Goal: Task Accomplishment & Management: Manage account settings

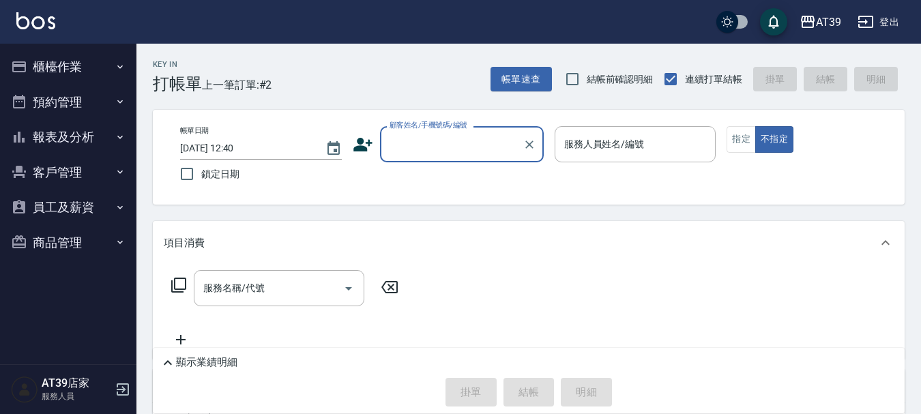
click at [425, 135] on input "顧客姓名/手機號碼/編號" at bounding box center [451, 144] width 131 height 24
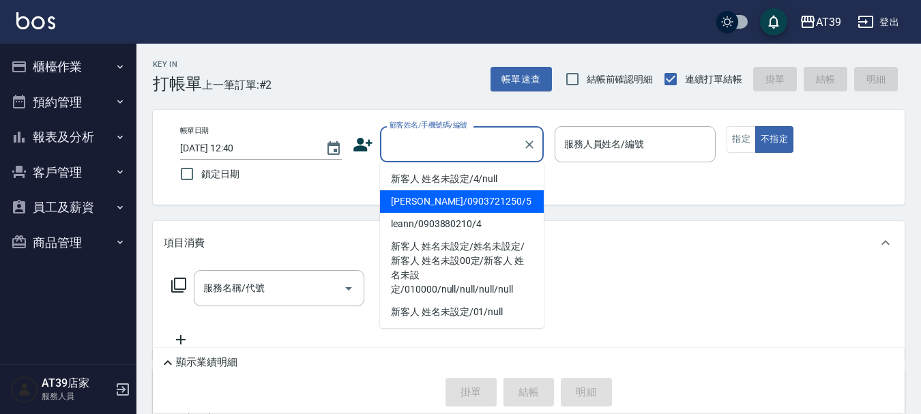
click at [468, 210] on li "[PERSON_NAME]/0903721250/5" at bounding box center [462, 201] width 164 height 23
type input "[PERSON_NAME]/0903721250/5"
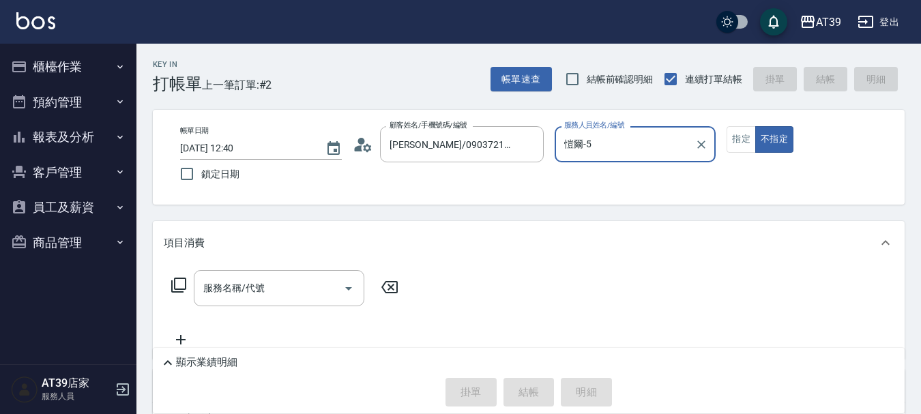
type input "愷爾-5"
click at [246, 287] on div "服務名稱/代號 服務名稱/代號" at bounding box center [279, 288] width 171 height 36
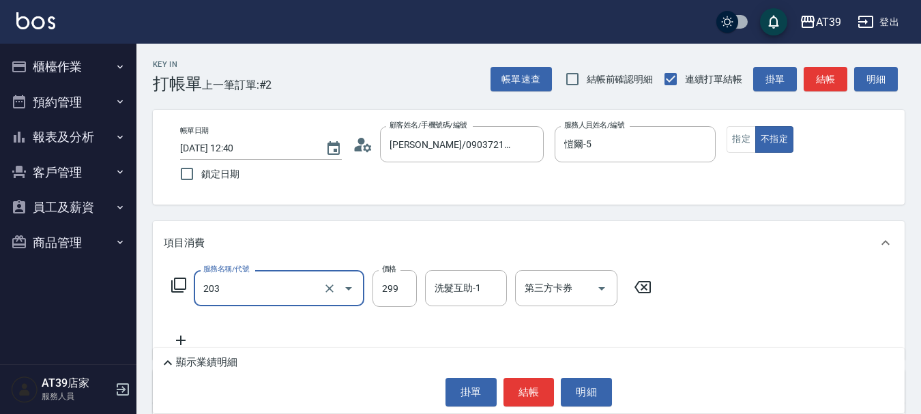
type input "B級洗+剪(203)"
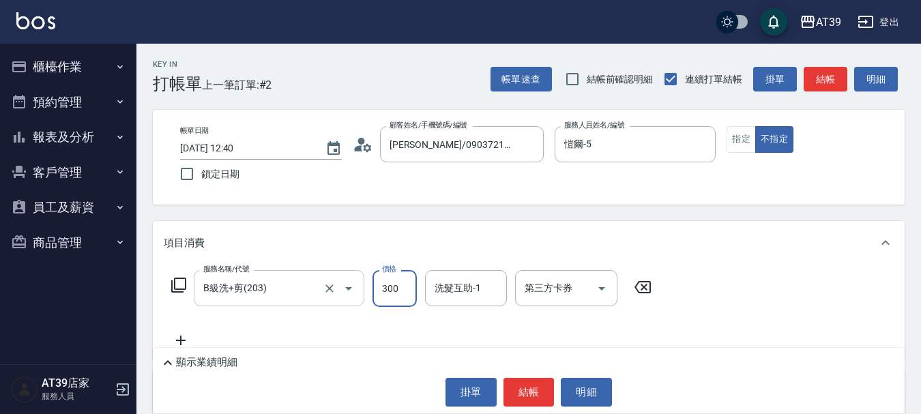
type input "300"
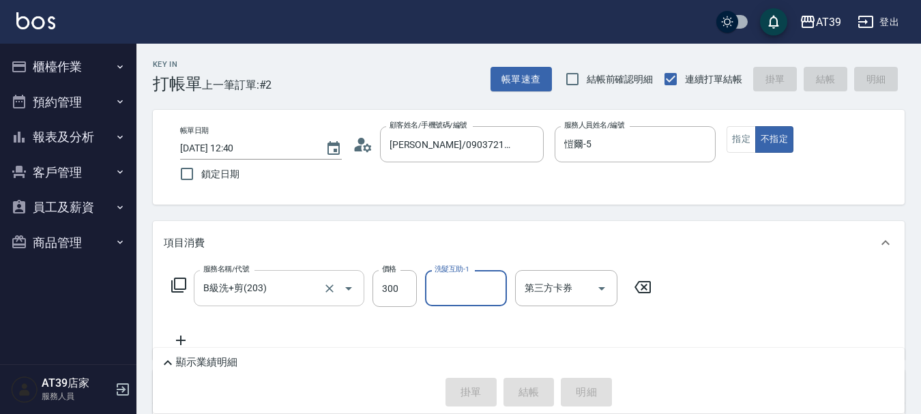
type input "[DATE] 13:11"
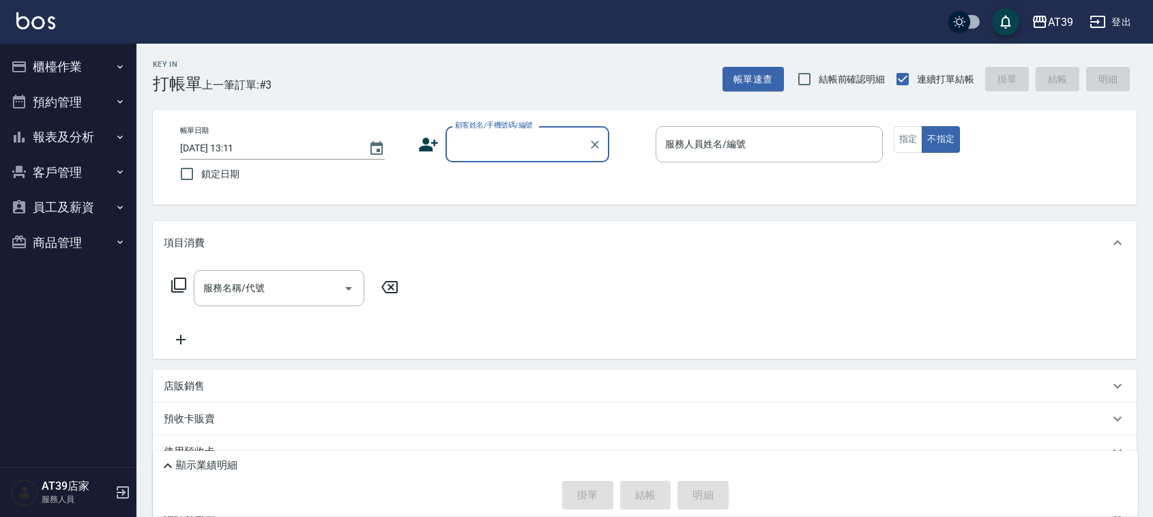
click at [538, 144] on input "顧客姓名/手機號碼/編號" at bounding box center [517, 144] width 131 height 24
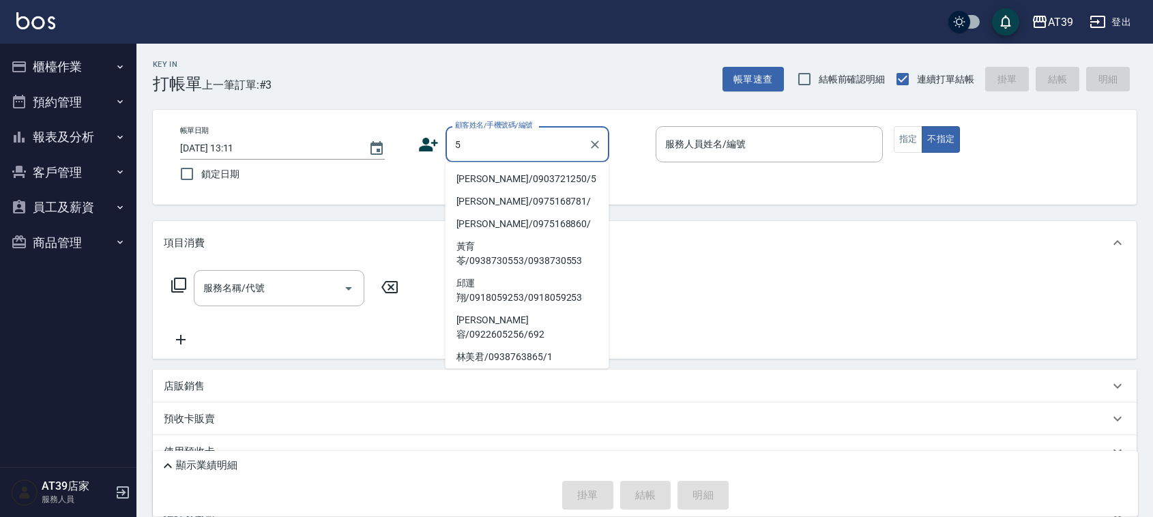
type input "Alan/0903721250/5"
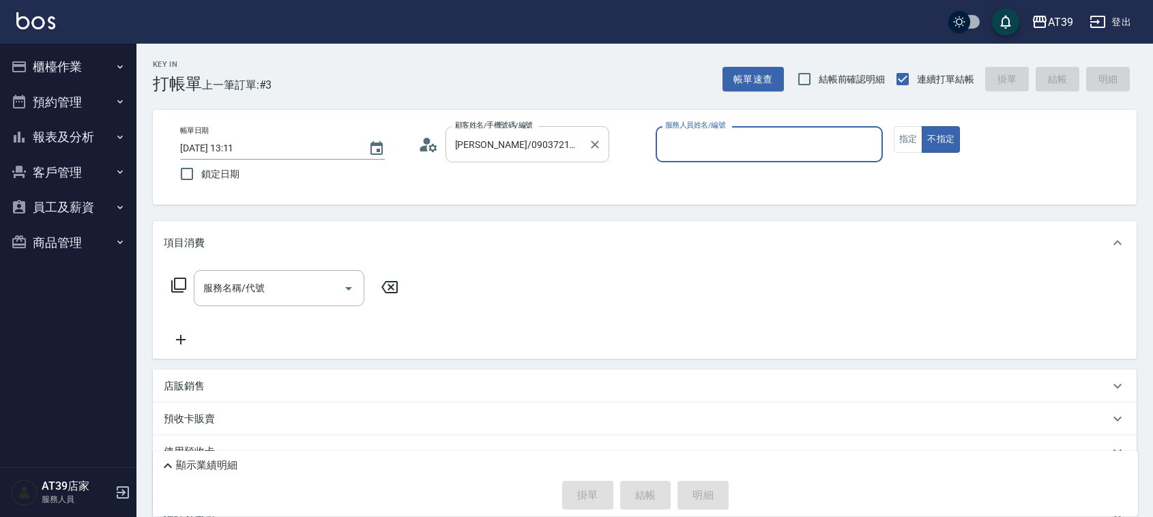
type input "愷爾-5"
click at [902, 145] on button "指定" at bounding box center [908, 139] width 29 height 27
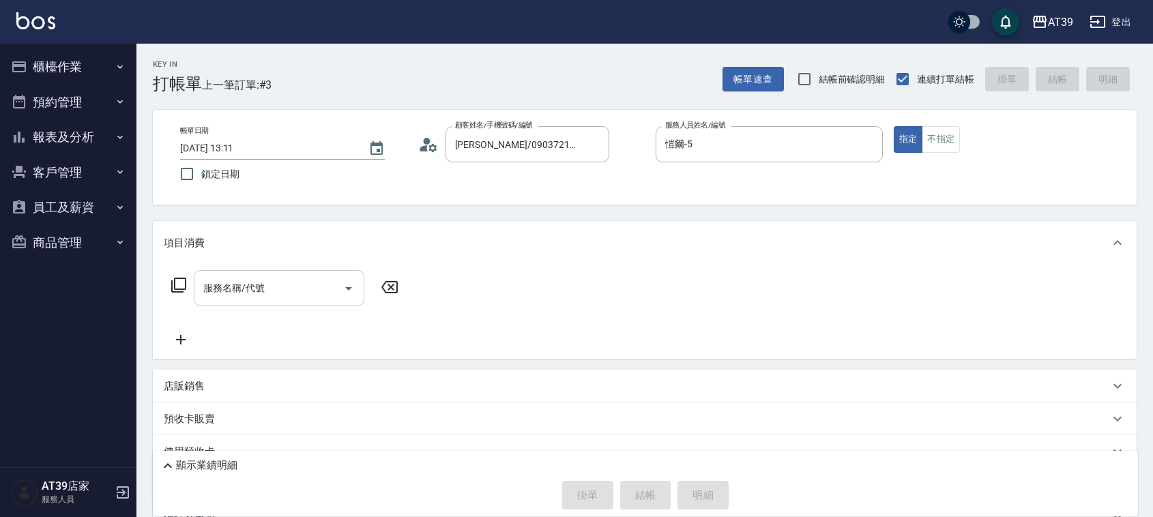
click at [259, 300] on input "服務名稱/代號" at bounding box center [269, 288] width 138 height 24
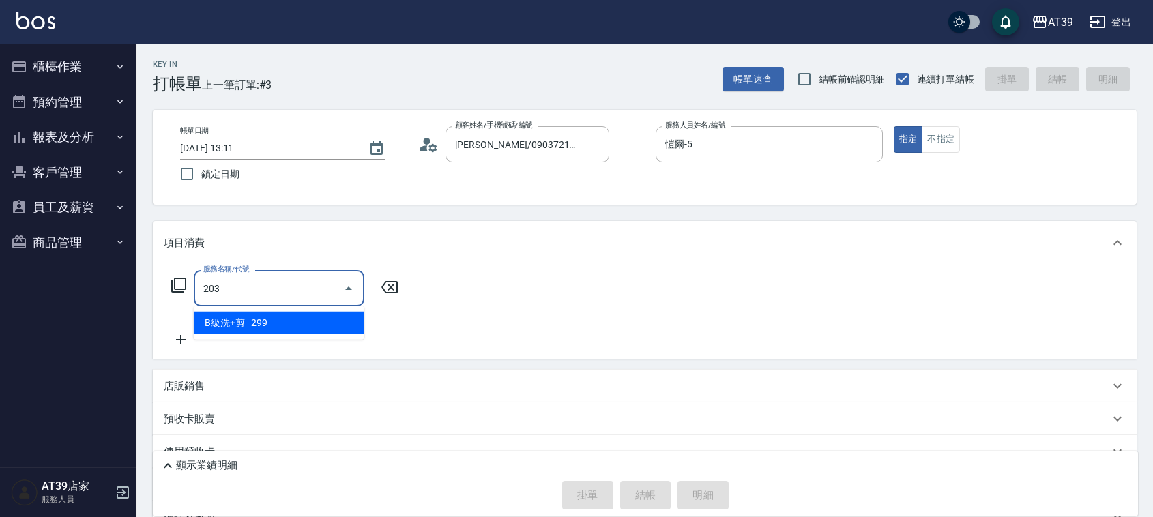
type input "B級洗+剪(203)"
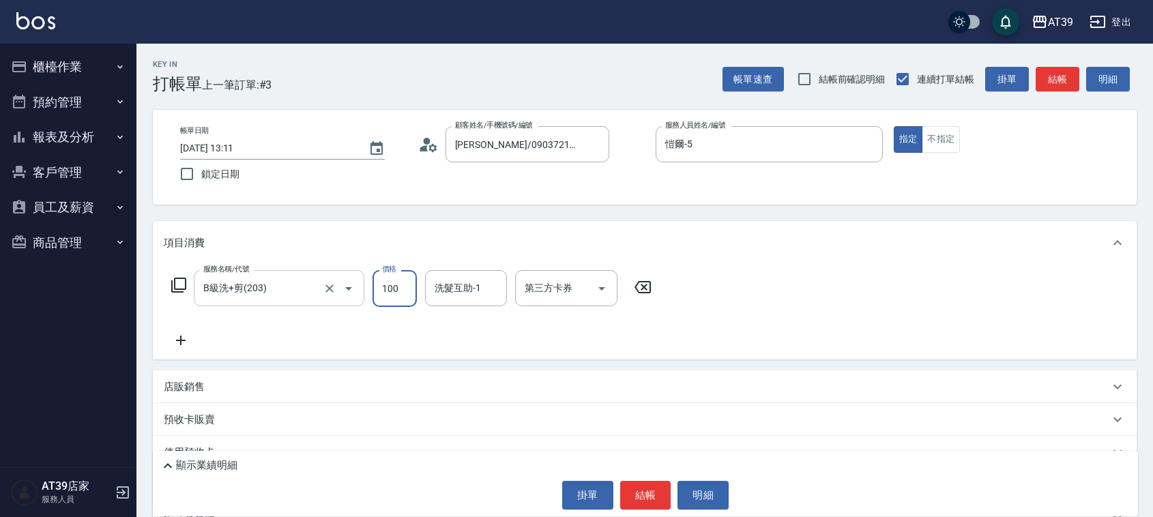
type input "100"
click at [267, 282] on input "B級洗+剪(203)" at bounding box center [260, 288] width 120 height 24
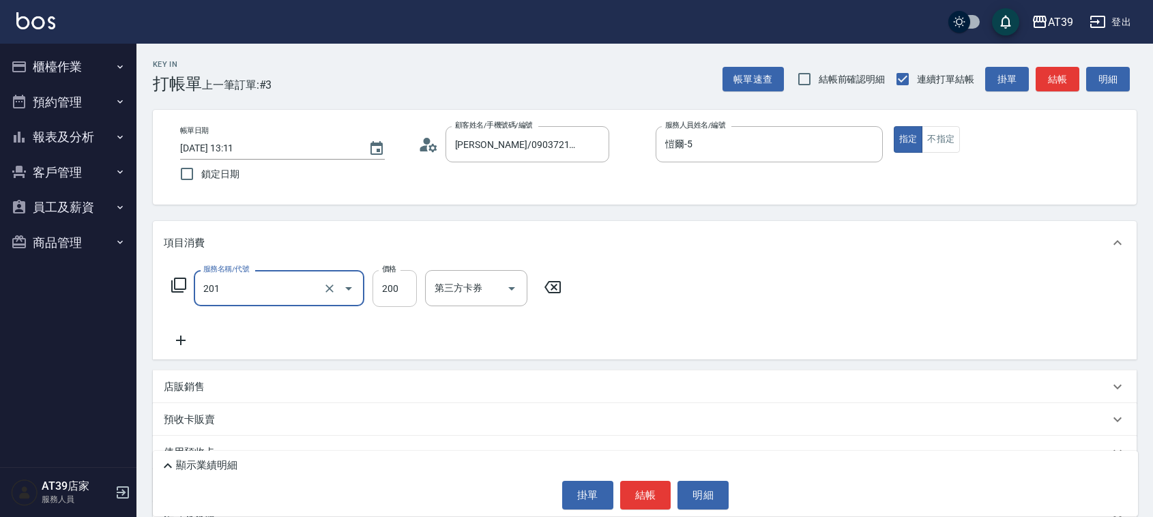
click at [387, 294] on input "200" at bounding box center [394, 288] width 44 height 37
type input "B級單剪(201)"
type input "100"
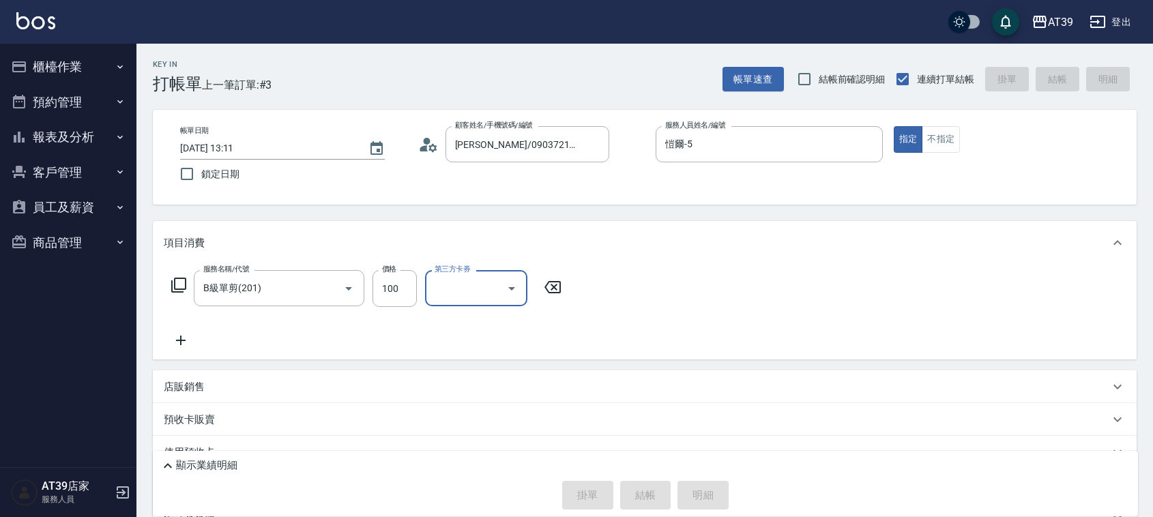
type input "2025/09/12 13:28"
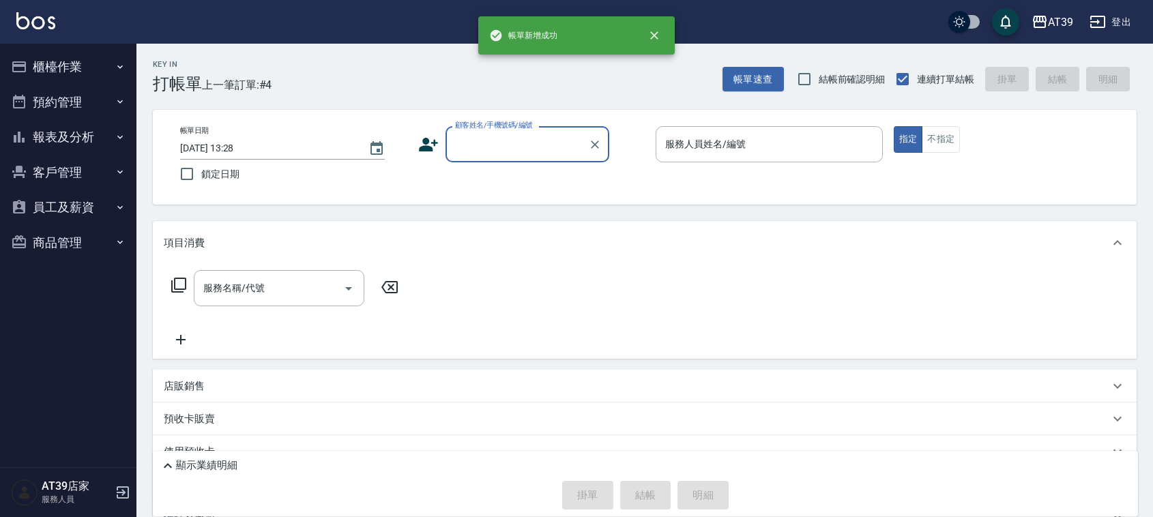
click at [99, 141] on button "報表及分析" at bounding box center [68, 136] width 126 height 35
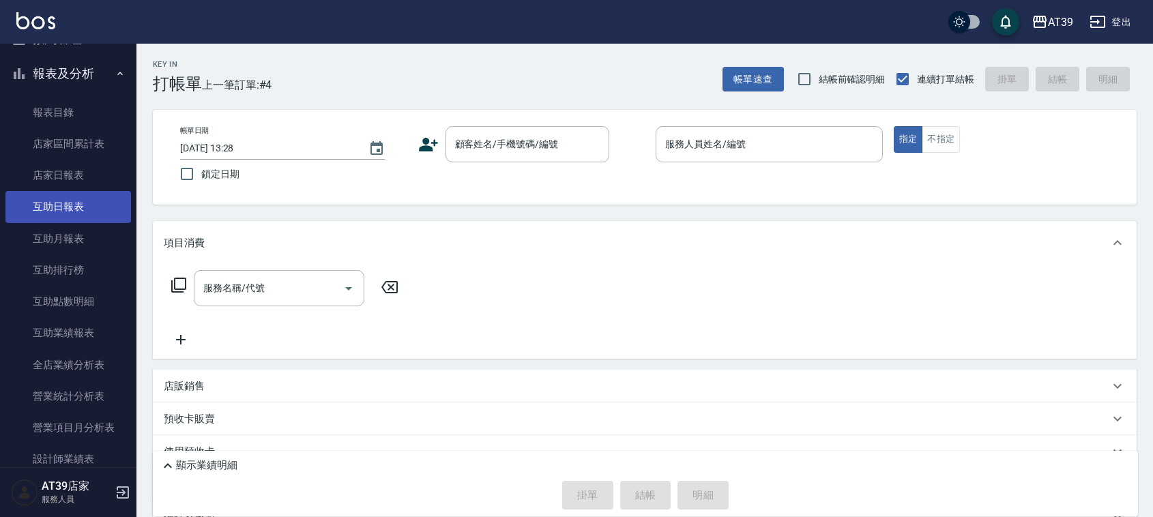
scroll to position [171, 0]
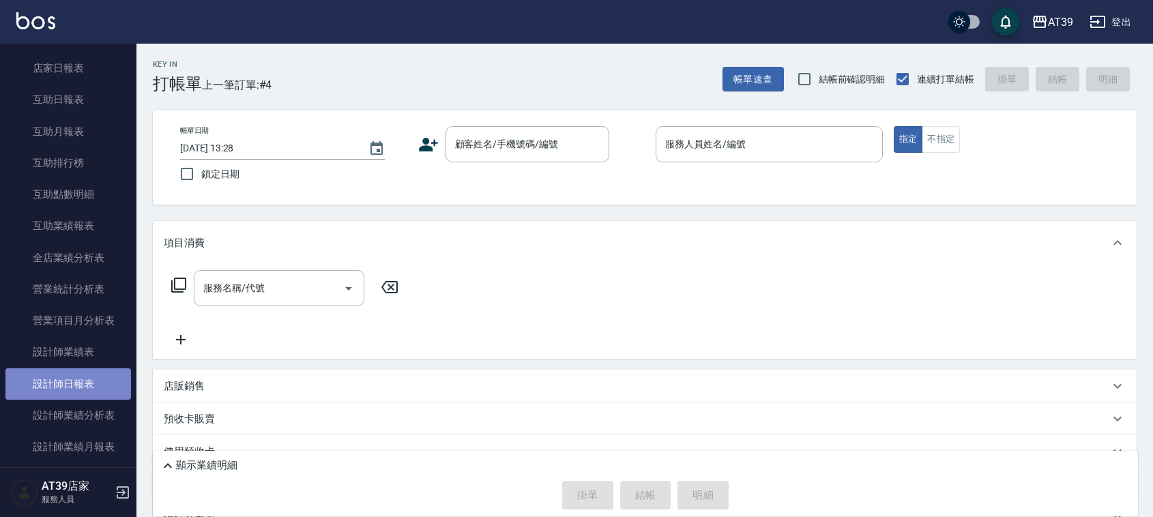
click at [103, 373] on link "設計師日報表" at bounding box center [68, 383] width 126 height 31
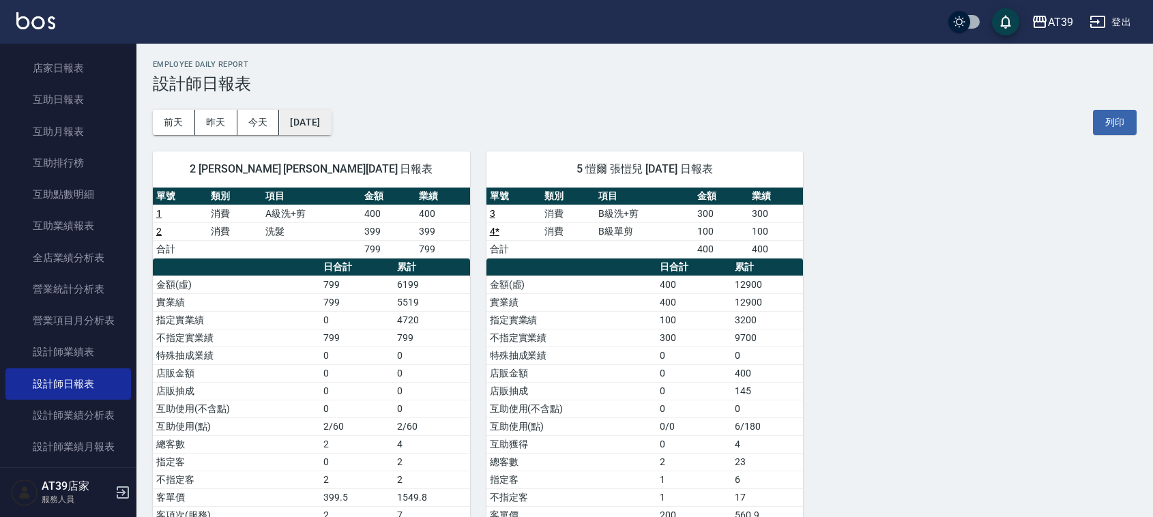
click at [323, 123] on button "2025/09/12" at bounding box center [305, 122] width 52 height 25
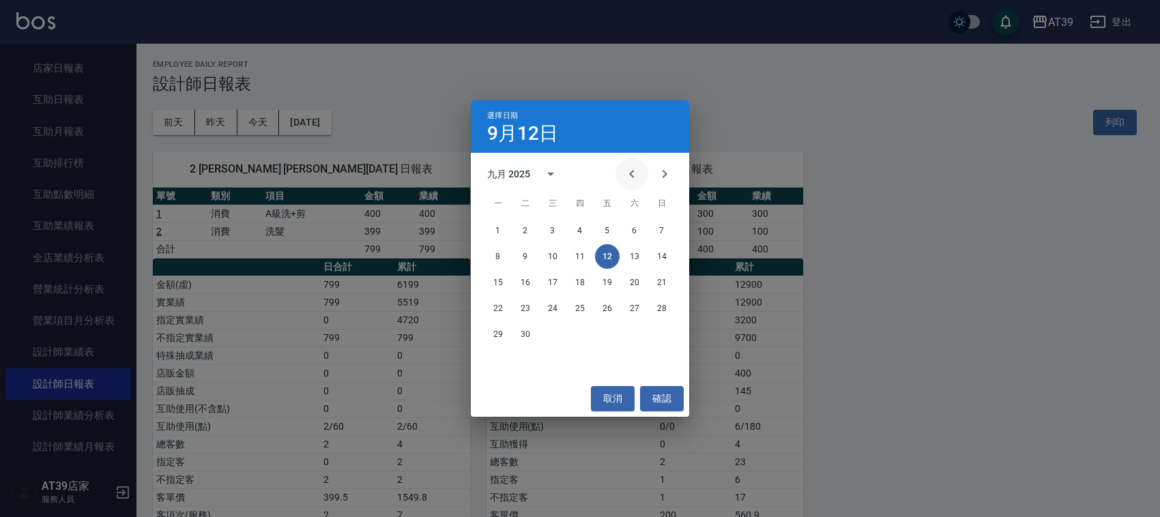
click at [621, 172] on button "Previous month" at bounding box center [631, 174] width 33 height 33
click at [533, 280] on button "12" at bounding box center [525, 282] width 25 height 25
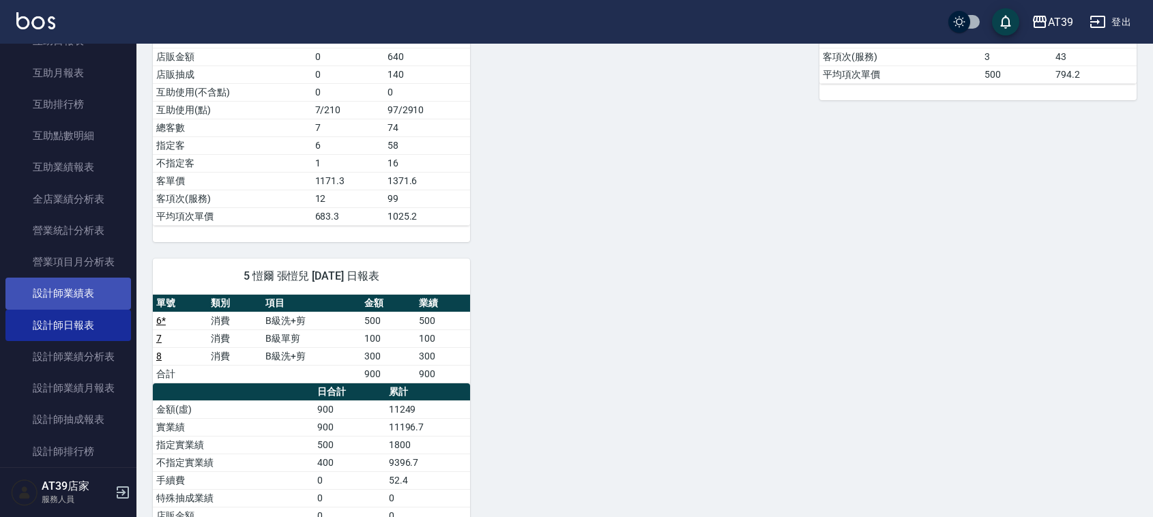
scroll to position [256, 0]
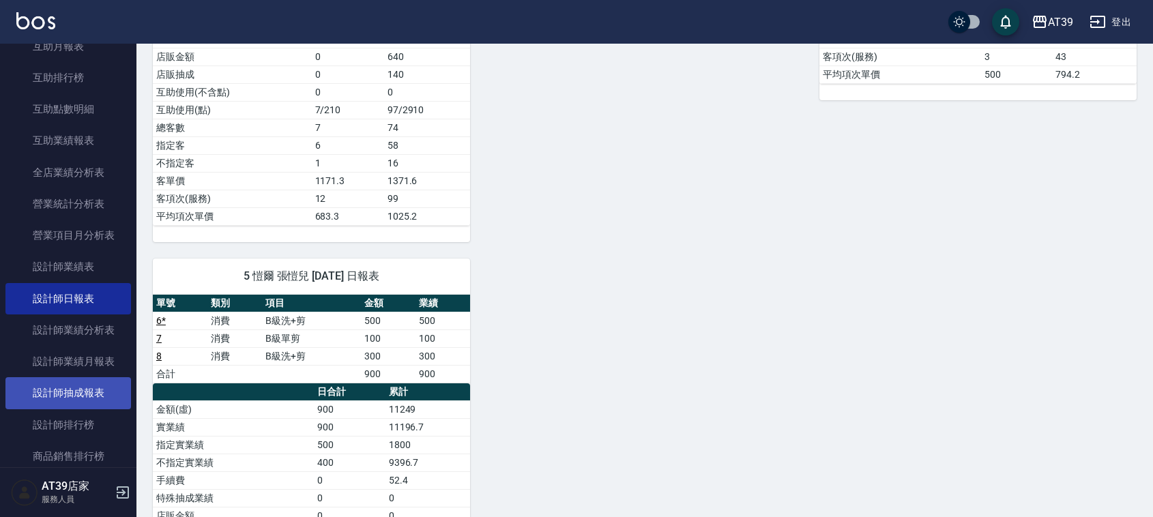
click at [78, 402] on link "設計師抽成報表" at bounding box center [68, 392] width 126 height 31
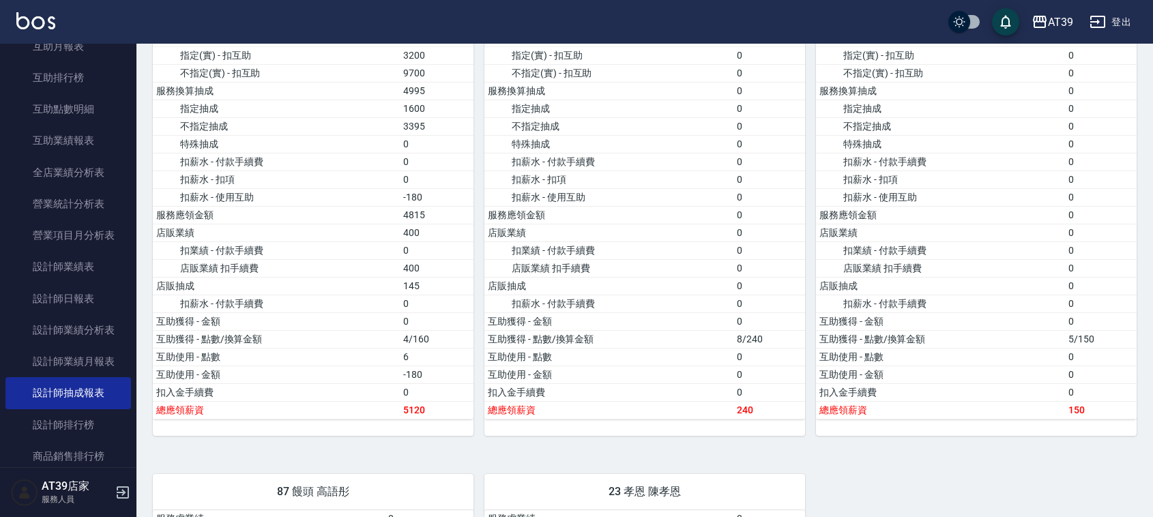
scroll to position [1535, 0]
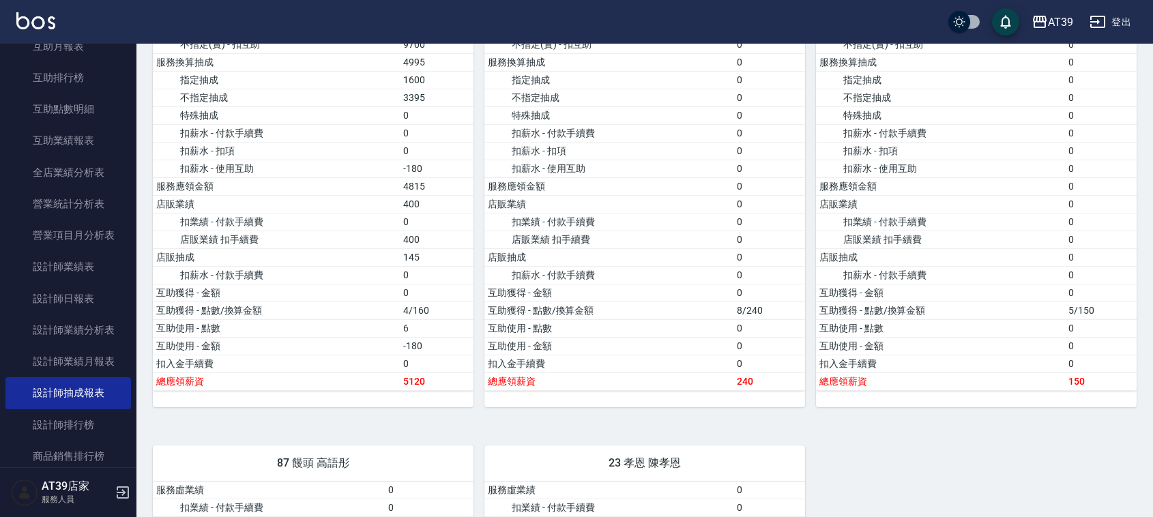
click at [24, 12] on img at bounding box center [35, 20] width 39 height 17
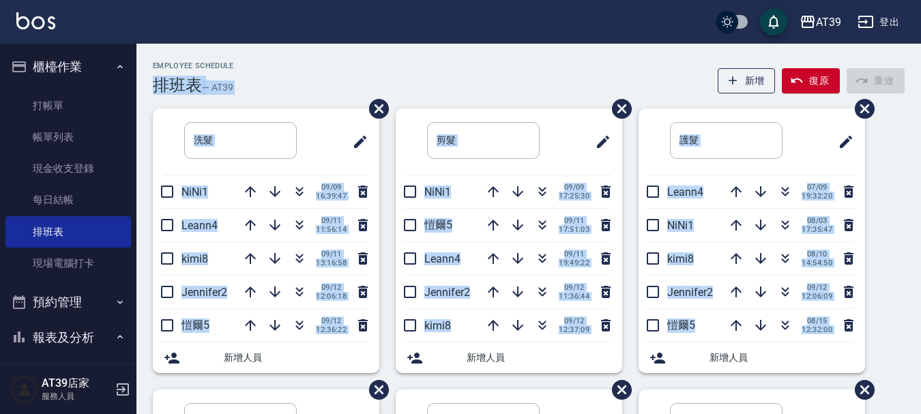
drag, startPoint x: 0, startPoint y: 0, endPoint x: 927, endPoint y: 366, distance: 996.8
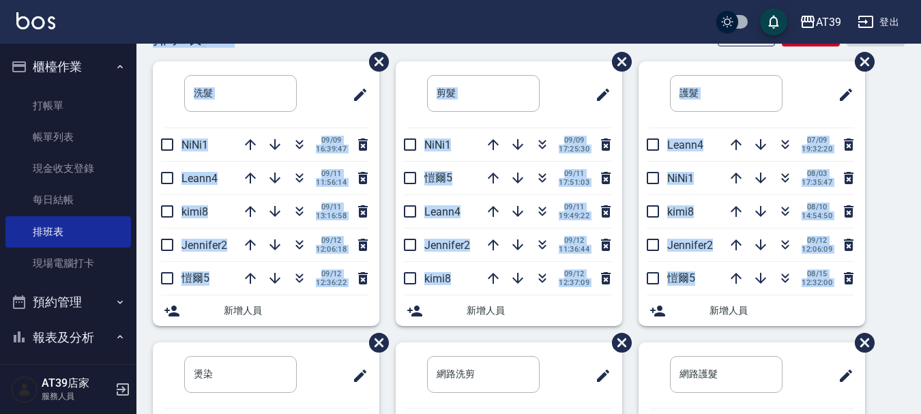
scroll to position [22, 0]
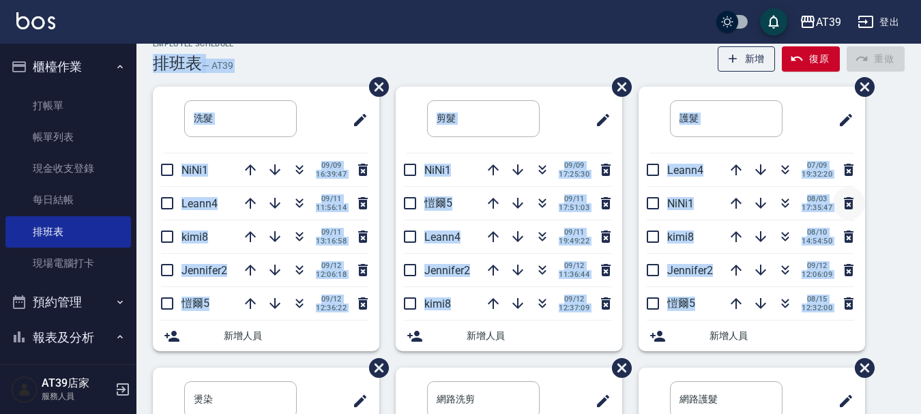
click at [847, 193] on button "button" at bounding box center [848, 203] width 33 height 33
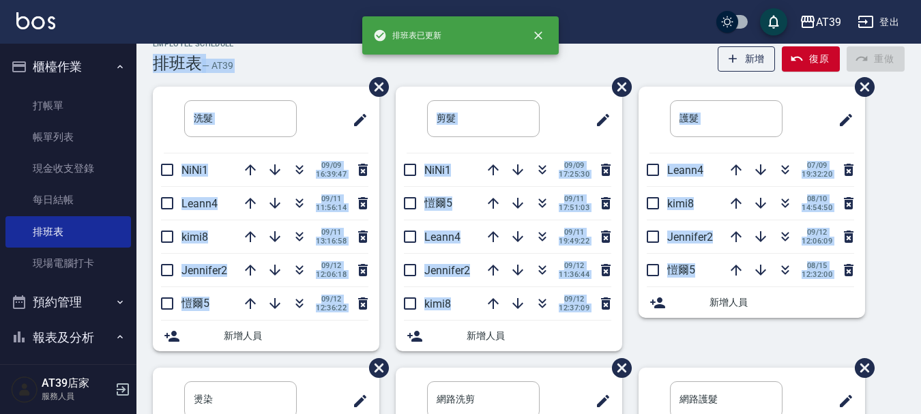
click at [847, 193] on div "[DATE] 14:54:50" at bounding box center [788, 203] width 137 height 33
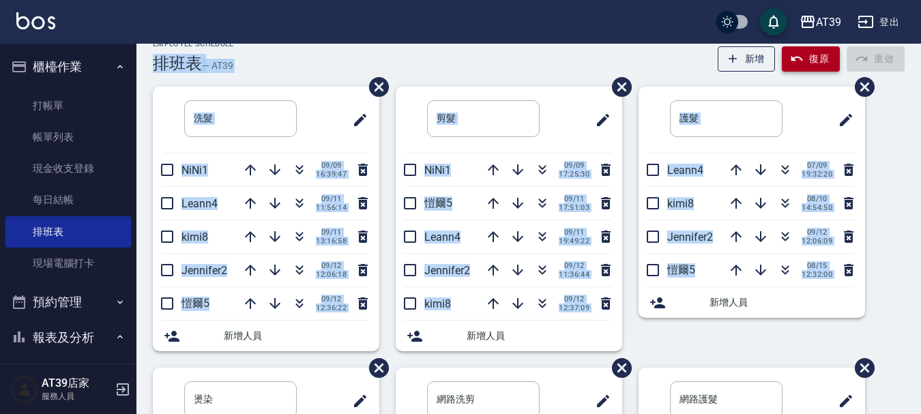
click at [795, 55] on icon "button" at bounding box center [797, 59] width 14 height 14
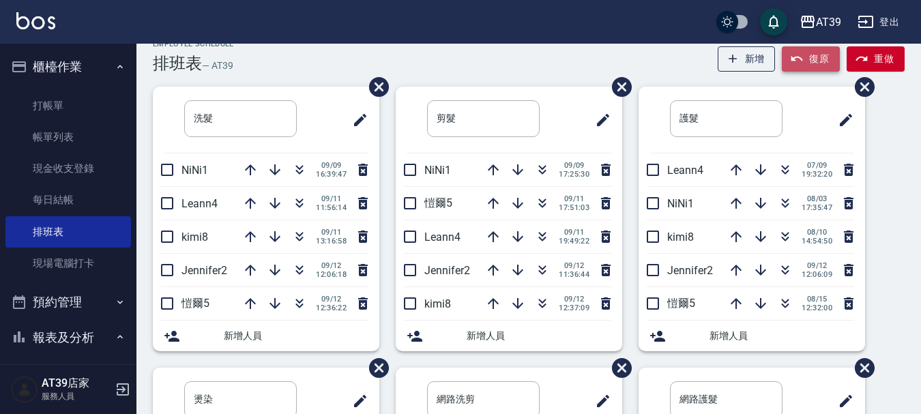
click at [796, 64] on icon "button" at bounding box center [797, 59] width 14 height 14
click at [540, 196] on icon "button" at bounding box center [542, 203] width 16 height 16
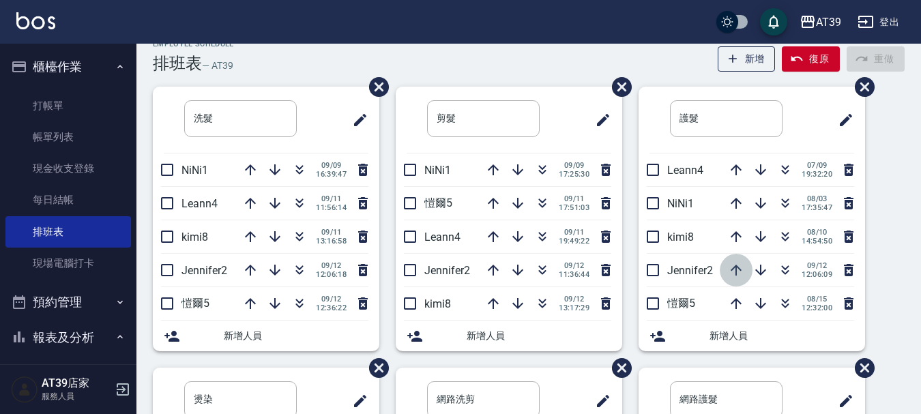
click at [736, 275] on icon "button" at bounding box center [736, 270] width 11 height 11
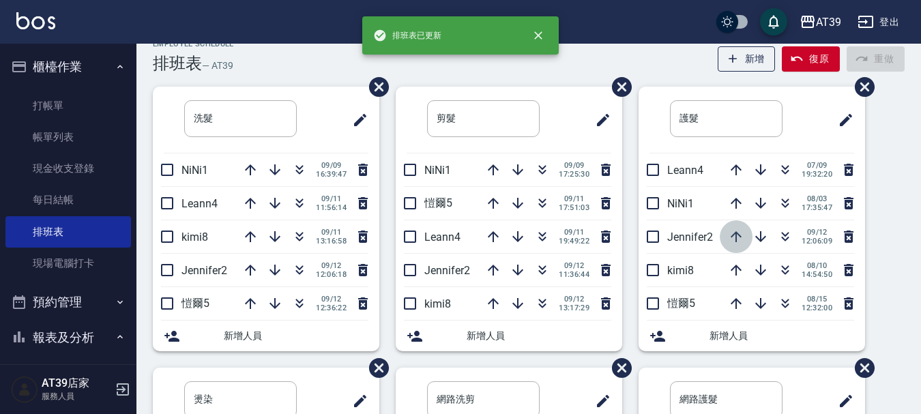
click at [738, 233] on icon "button" at bounding box center [736, 237] width 16 height 16
click at [735, 199] on icon "button" at bounding box center [736, 203] width 16 height 16
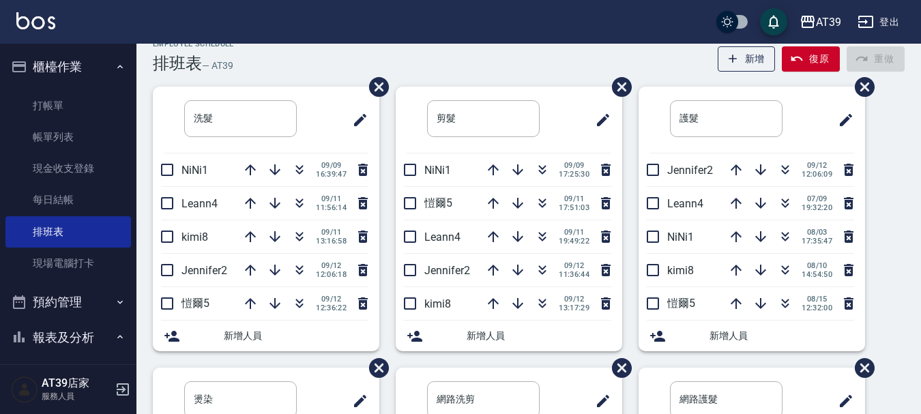
drag, startPoint x: 856, startPoint y: 166, endPoint x: 878, endPoint y: 166, distance: 21.8
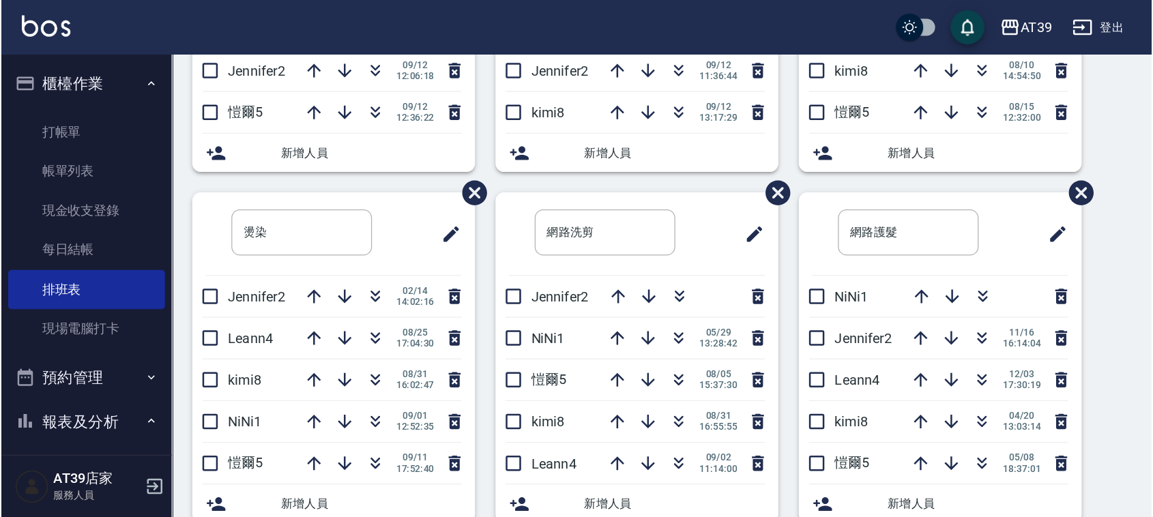
scroll to position [0, 0]
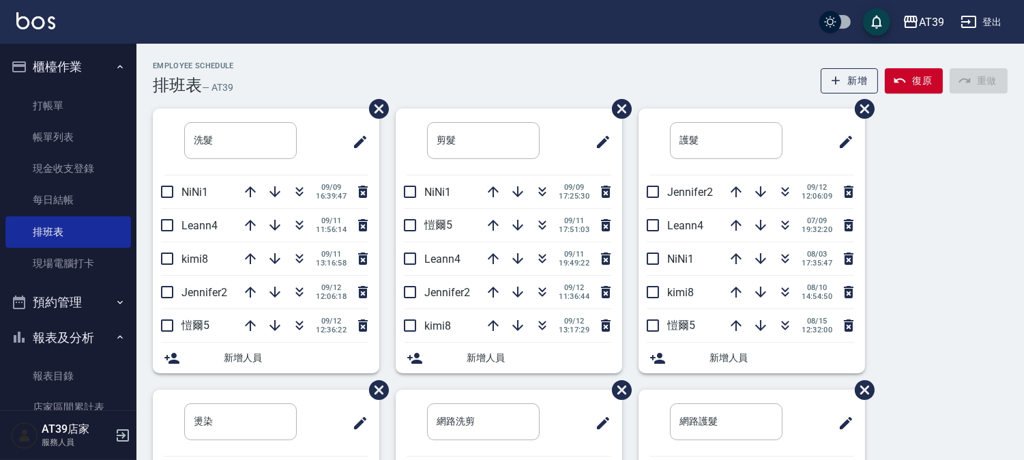
drag, startPoint x: 861, startPoint y: 5, endPoint x: 774, endPoint y: 76, distance: 112.5
click at [772, 76] on div "Employee Schedule 排班表 — AT39 新增 復原 重做" at bounding box center [580, 77] width 855 height 33
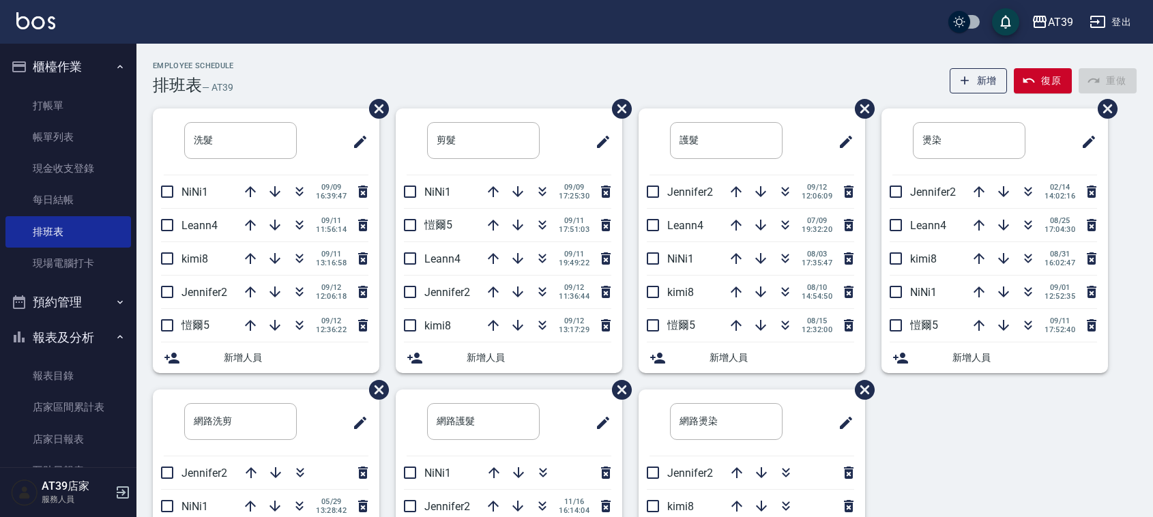
drag, startPoint x: 998, startPoint y: 0, endPoint x: 810, endPoint y: 60, distance: 197.0
click at [810, 61] on div "Employee Schedule 排班表 — AT39 新增 復原 重做" at bounding box center [645, 77] width 984 height 33
click at [920, 413] on div "洗髮 ​ NiNi1 [DATE] 16:39:47 Leann4 [DATE] 11:56:14 kimi8 [DATE] 13:16:58 Jennife…" at bounding box center [636, 389] width 1000 height 562
click at [307, 226] on icon "button" at bounding box center [299, 225] width 16 height 16
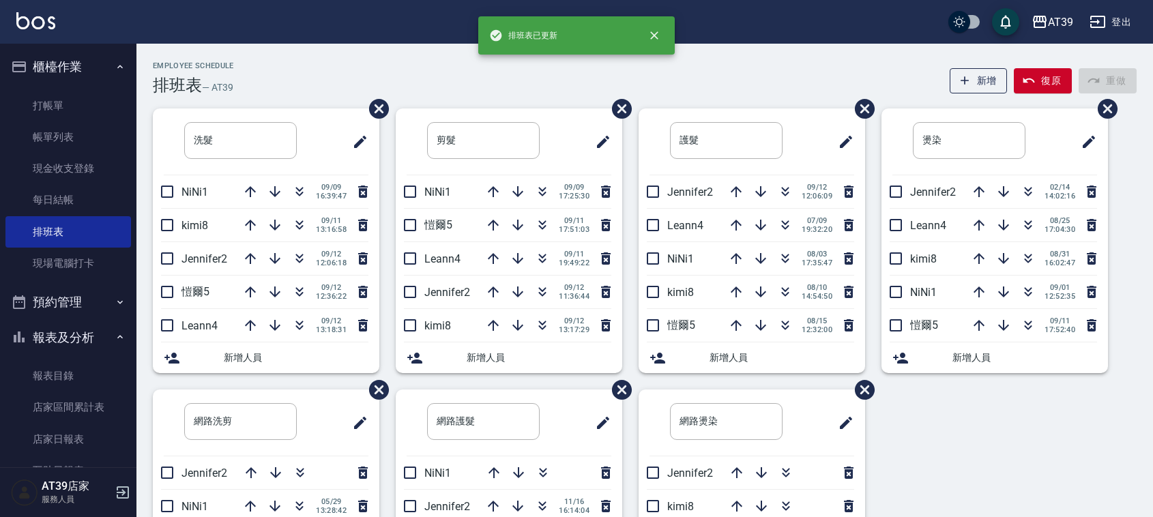
click at [435, 69] on div "Employee Schedule 排班表 — AT39 新增 復原 重做" at bounding box center [645, 77] width 984 height 33
